Goal: Task Accomplishment & Management: Use online tool/utility

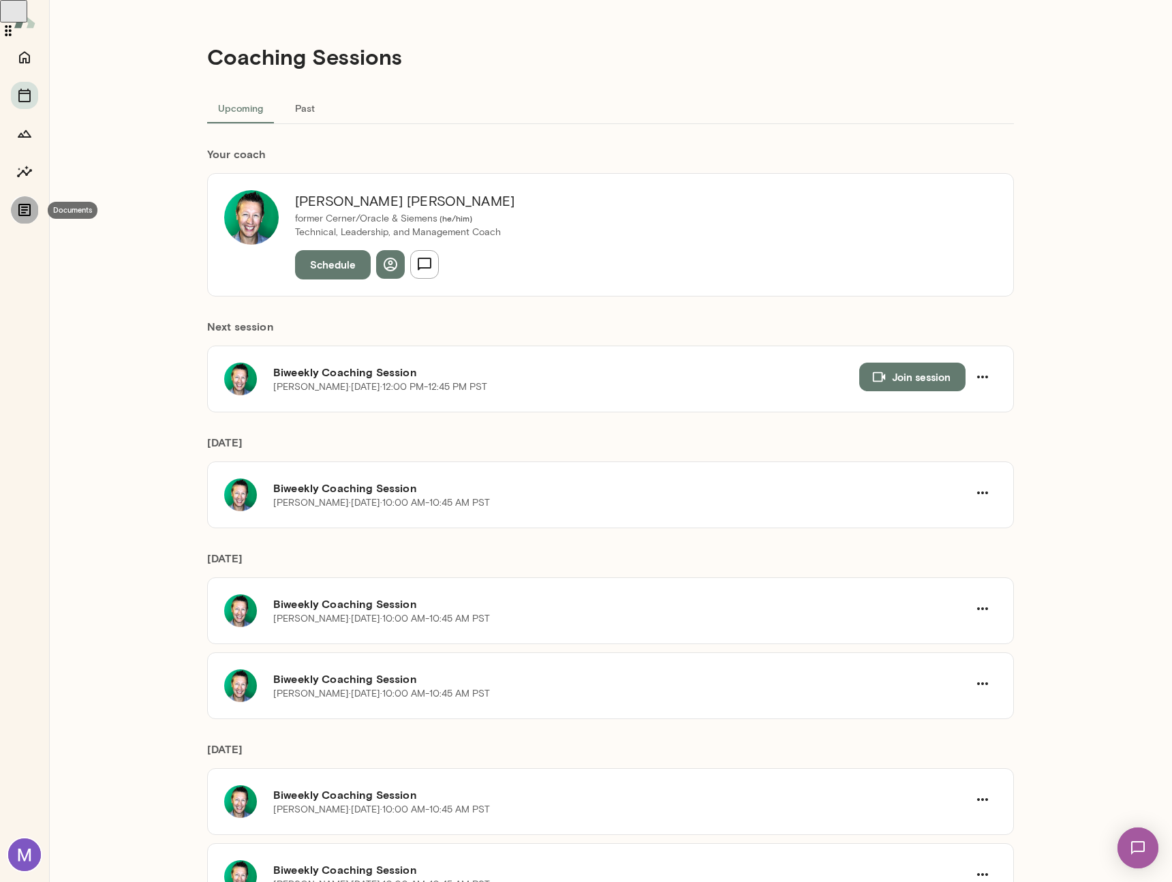
click at [18, 202] on icon "Documents" at bounding box center [24, 210] width 16 height 16
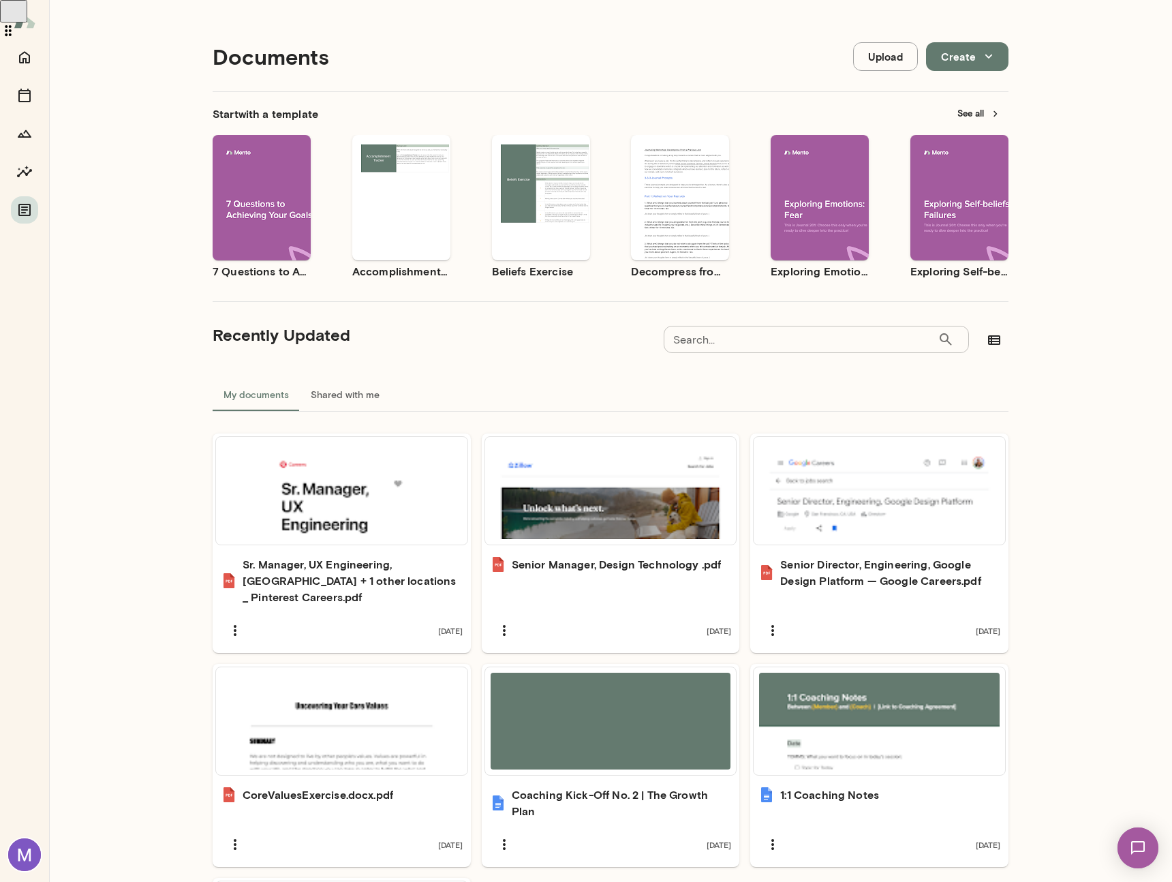
click at [959, 60] on button "Create" at bounding box center [967, 56] width 82 height 29
click at [961, 93] on li "Document" at bounding box center [982, 88] width 106 height 25
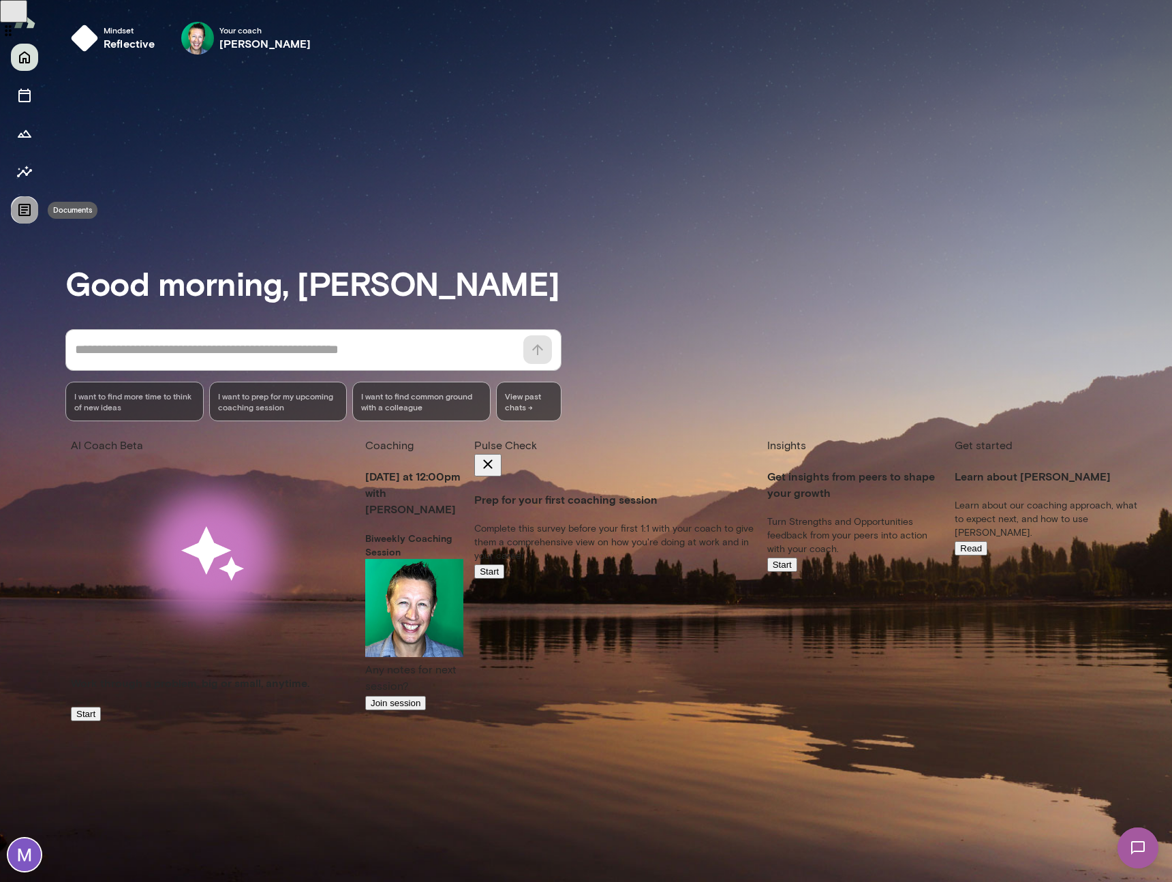
click at [19, 208] on icon "Documents" at bounding box center [24, 210] width 12 height 12
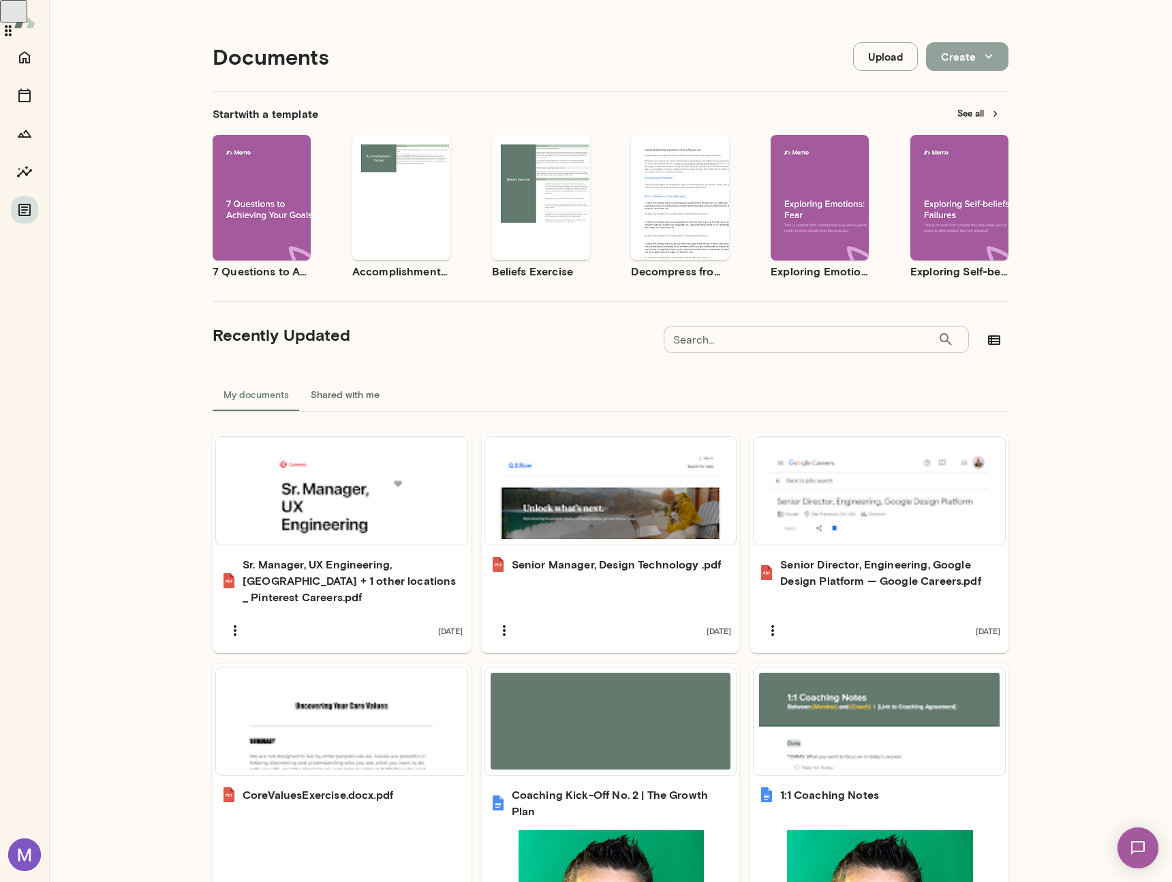
click at [964, 65] on button "Create" at bounding box center [967, 56] width 82 height 29
click at [973, 93] on li "Document" at bounding box center [982, 88] width 106 height 25
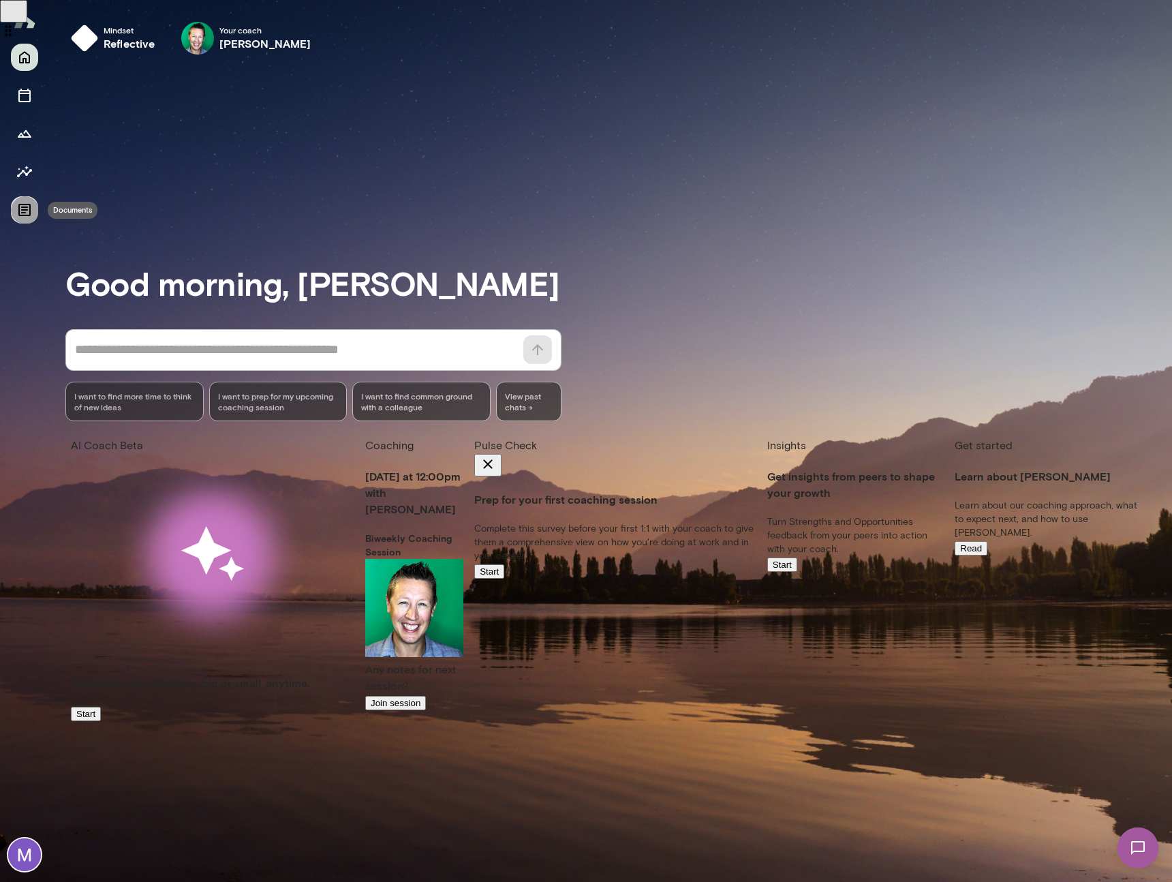
click at [22, 211] on icon "Documents" at bounding box center [24, 210] width 16 height 16
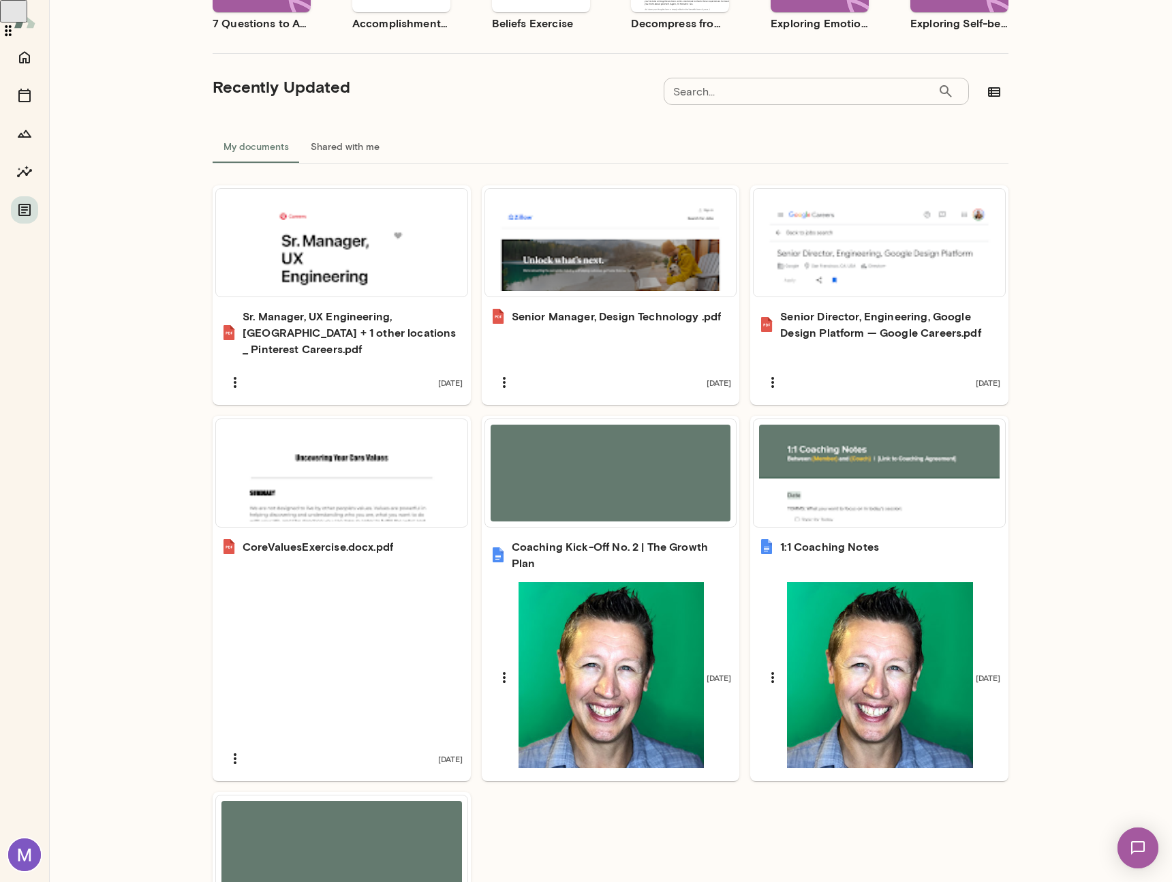
scroll to position [247, 0]
click at [999, 89] on icon "button" at bounding box center [994, 93] width 12 height 10
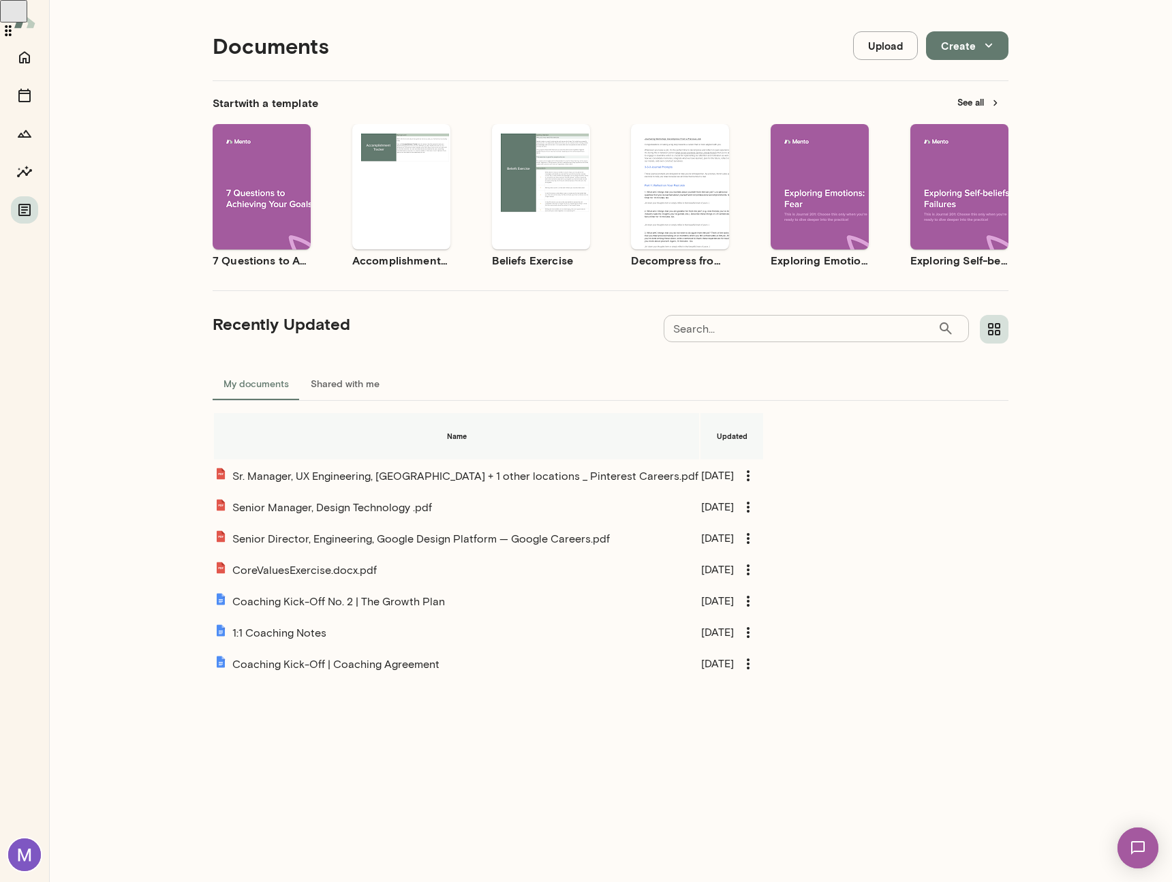
scroll to position [11, 0]
click at [989, 48] on icon "button" at bounding box center [988, 45] width 15 height 15
click at [866, 51] on div at bounding box center [586, 441] width 1172 height 882
click at [989, 40] on icon "button" at bounding box center [988, 45] width 15 height 15
click at [983, 78] on li "Document" at bounding box center [982, 77] width 106 height 25
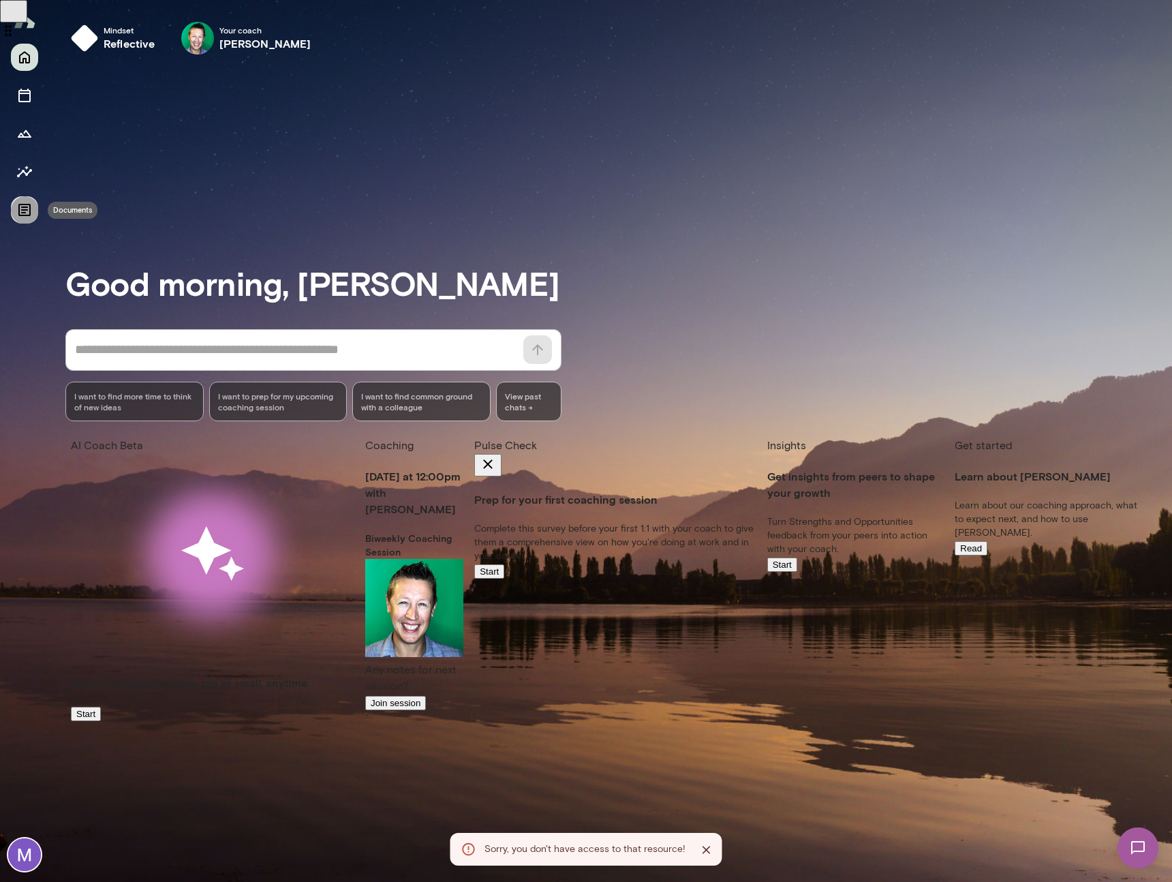
click at [34, 207] on button "Documents" at bounding box center [24, 209] width 27 height 27
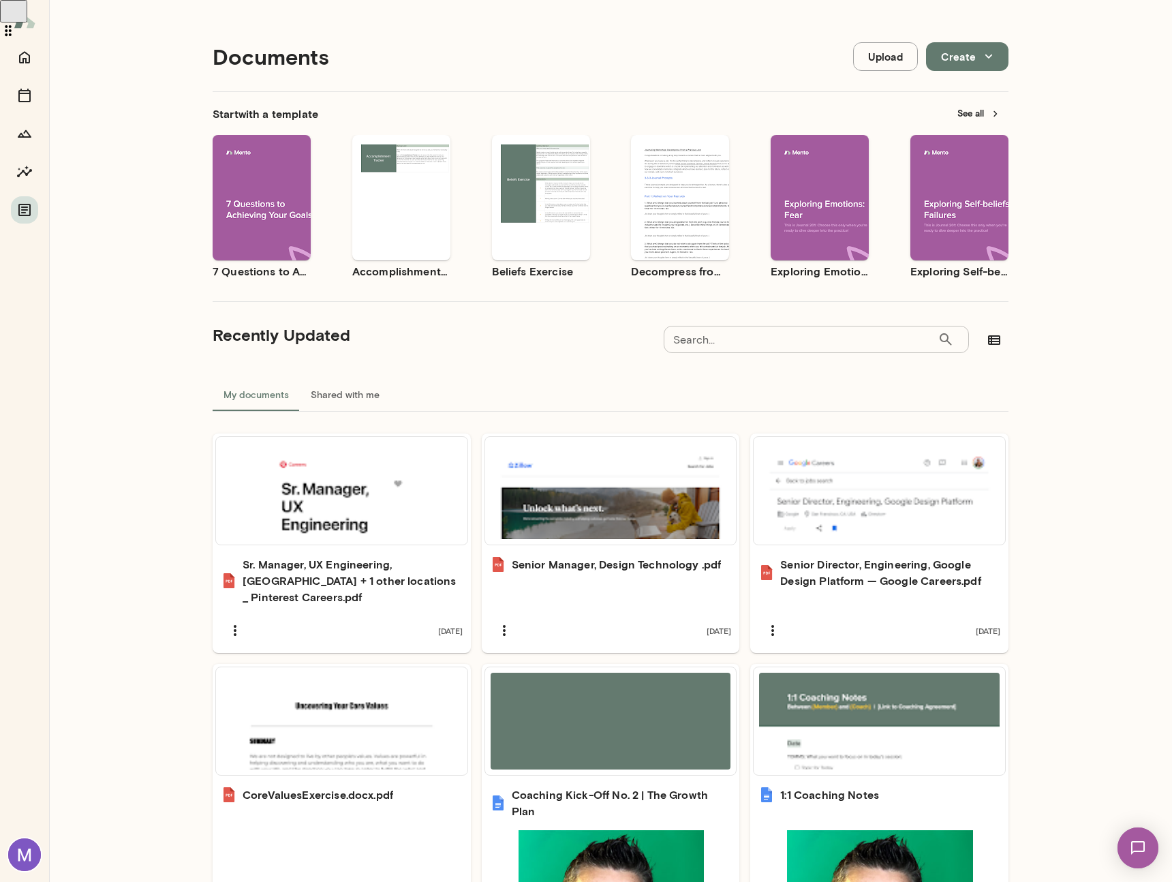
click at [889, 54] on button "Upload" at bounding box center [885, 56] width 65 height 29
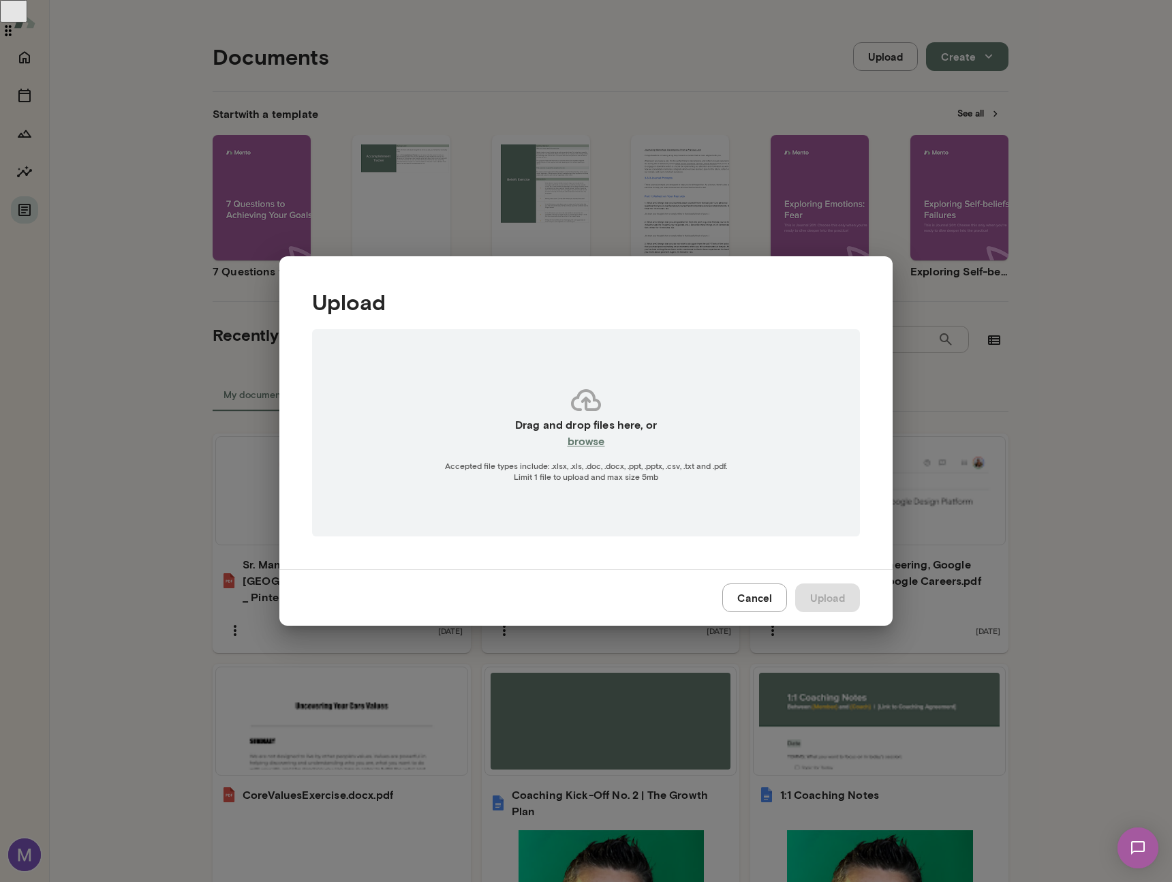
click at [594, 442] on h6 "browse" at bounding box center [586, 441] width 37 height 16
click at [588, 439] on h6 "browse" at bounding box center [586, 441] width 37 height 16
type input "**********"
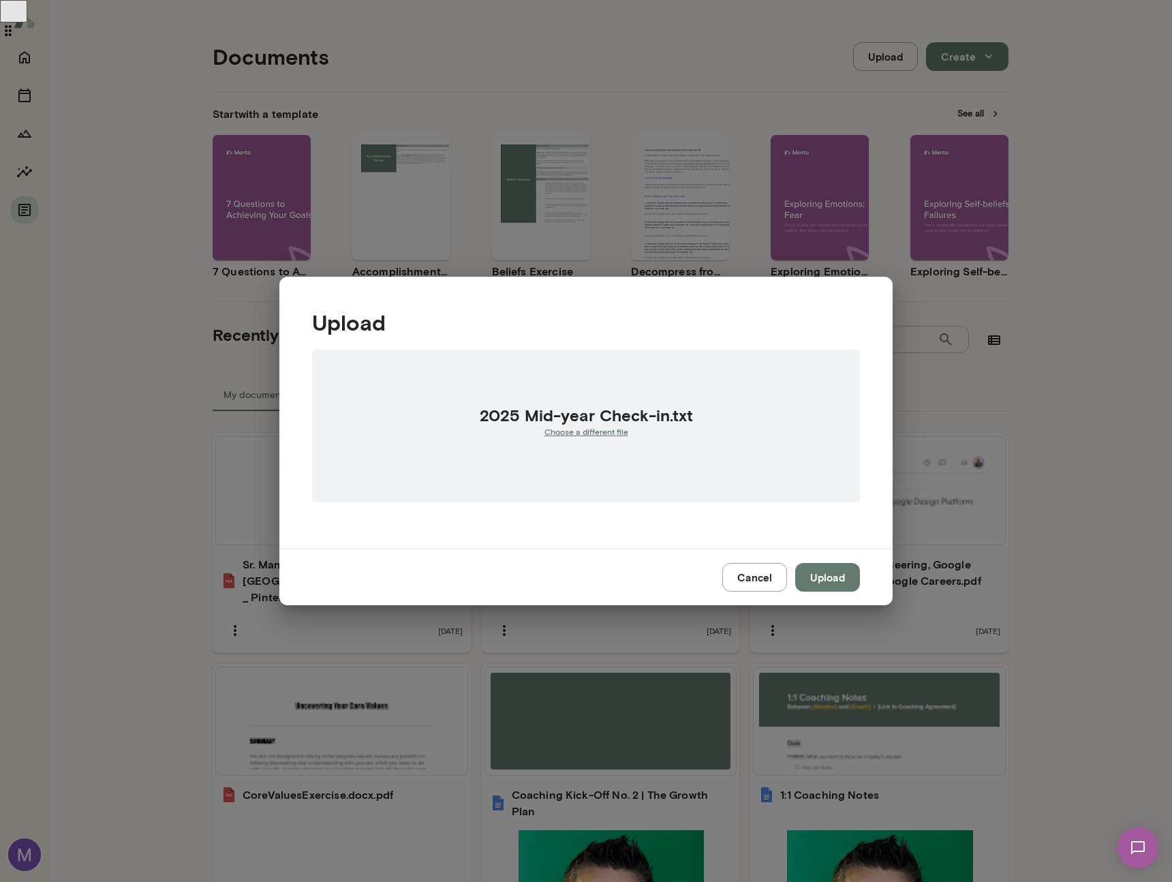
click at [764, 578] on button "Cancel" at bounding box center [754, 577] width 65 height 29
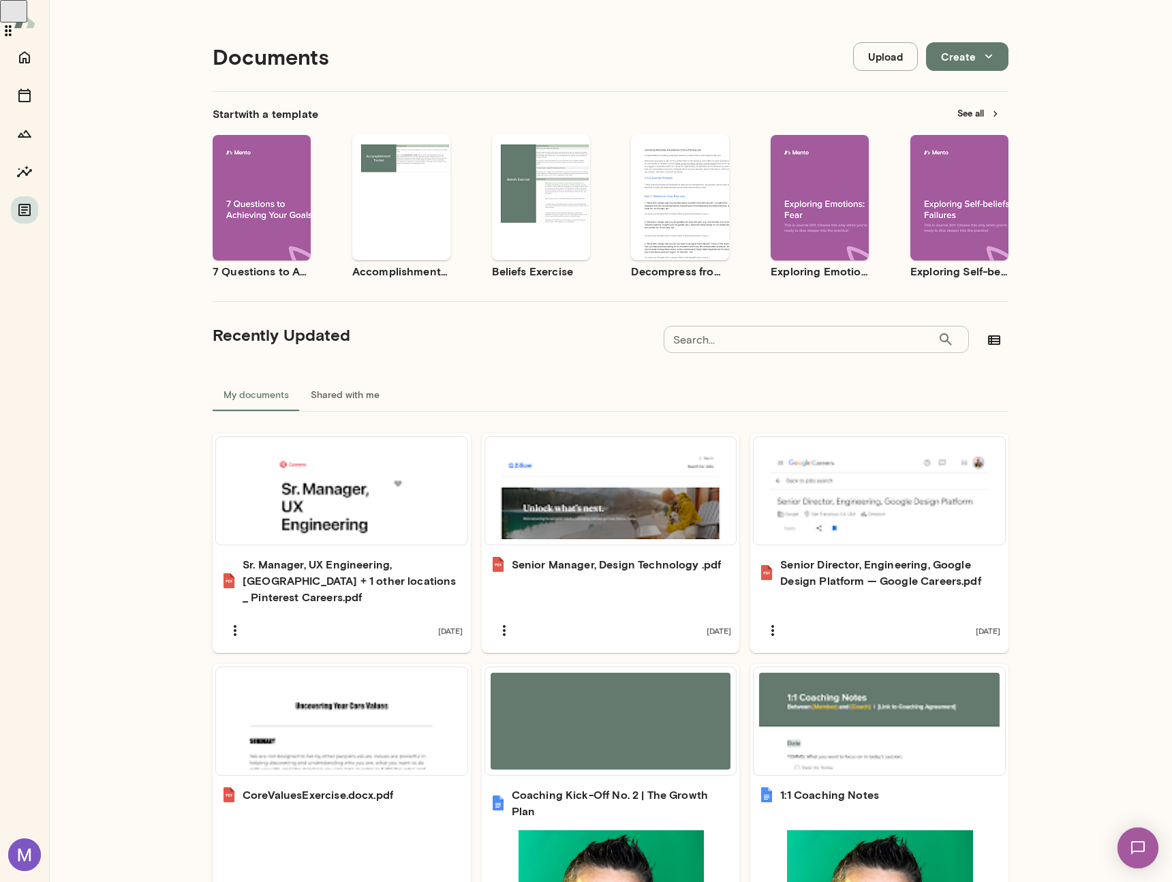
click at [874, 58] on button "Upload" at bounding box center [885, 56] width 65 height 29
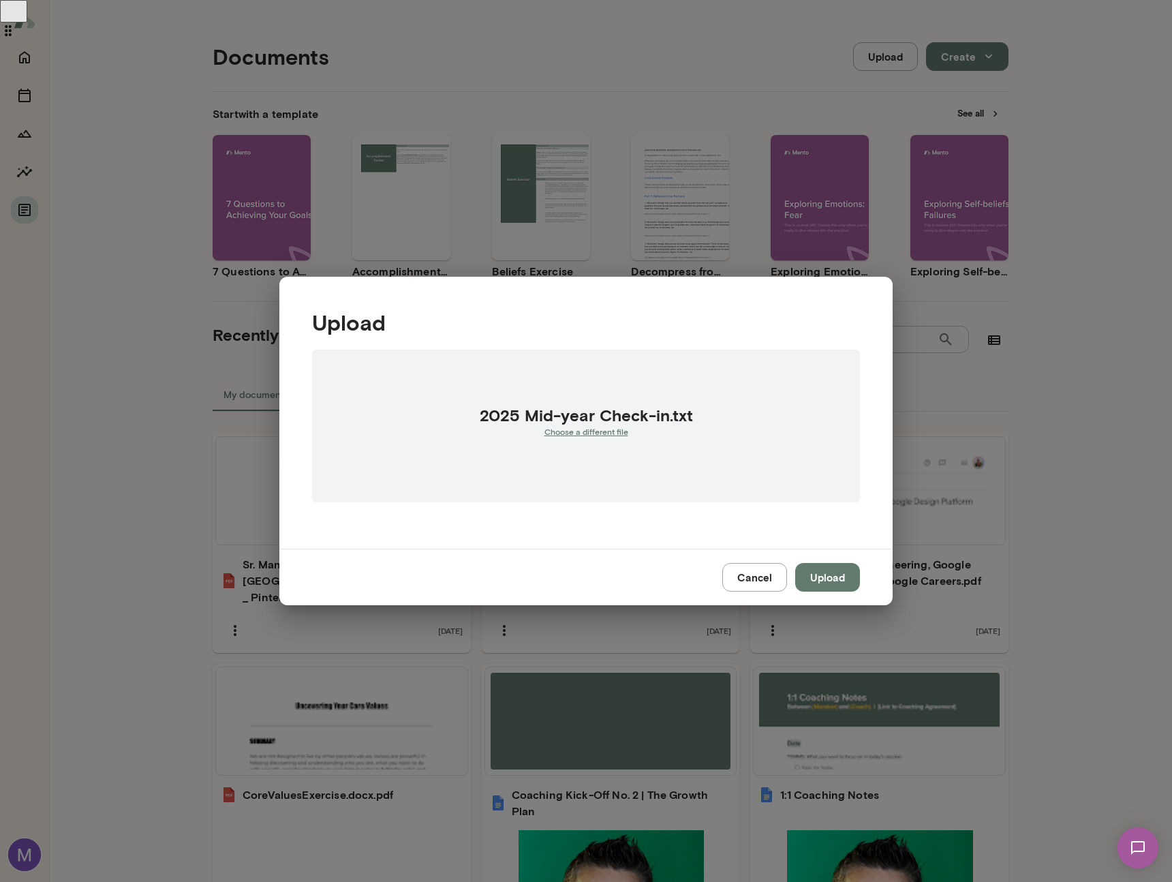
click at [600, 433] on span "Choose a different file" at bounding box center [586, 431] width 84 height 11
type input "**********"
click at [829, 577] on button "Upload" at bounding box center [827, 577] width 65 height 29
